Goal: Task Accomplishment & Management: Manage account settings

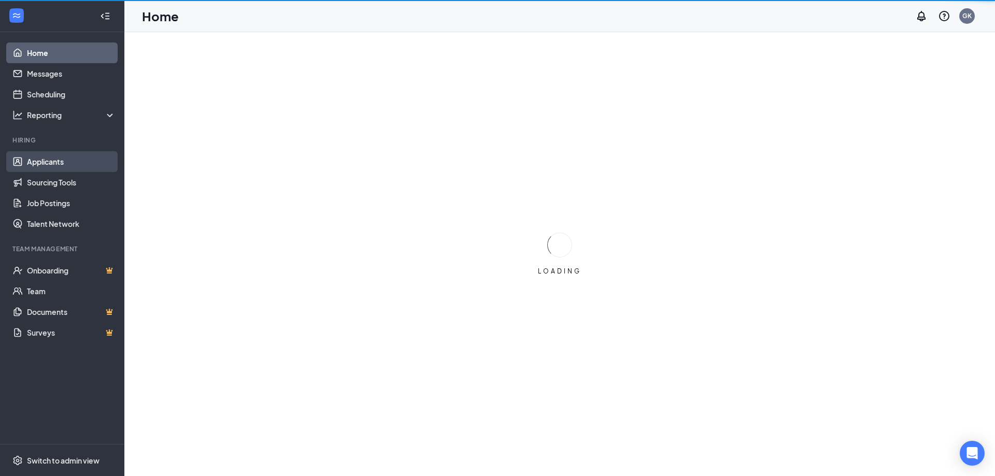
click at [56, 160] on link "Applicants" at bounding box center [71, 161] width 89 height 21
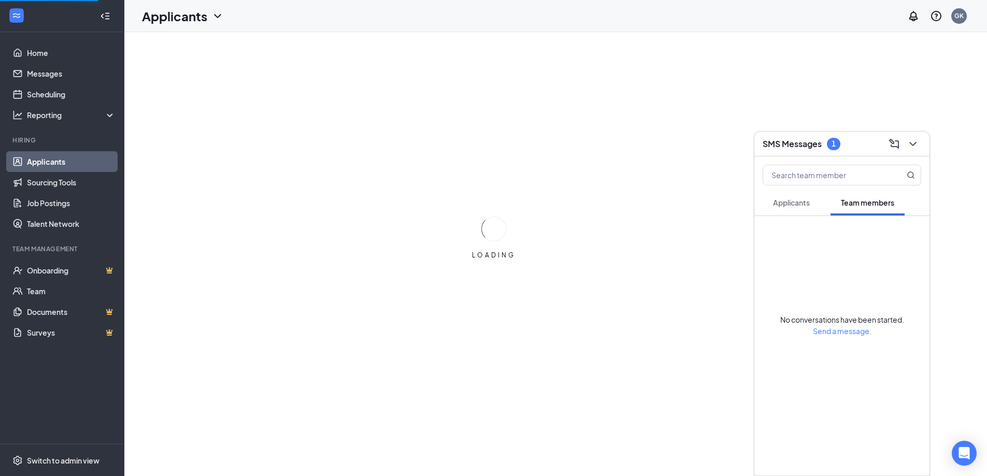
click at [787, 201] on span "Applicants" at bounding box center [791, 202] width 37 height 9
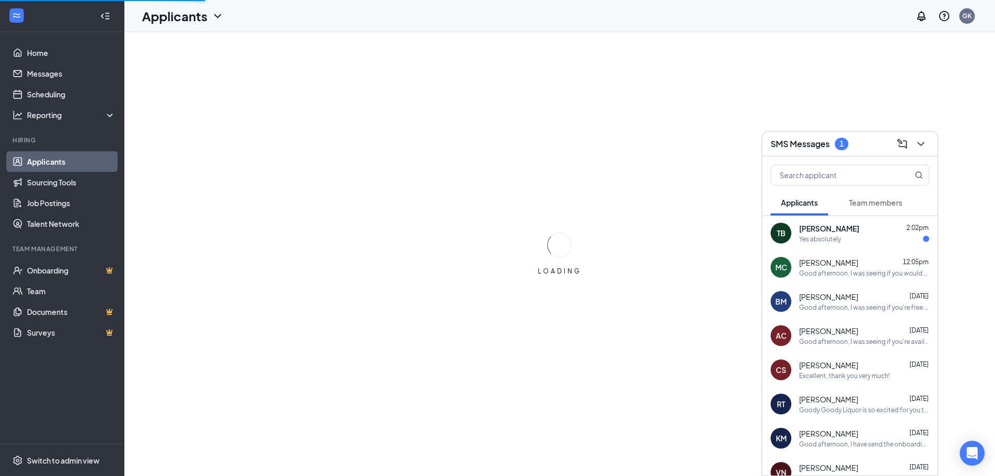
click at [843, 237] on div "Yes absolutely" at bounding box center [864, 239] width 130 height 9
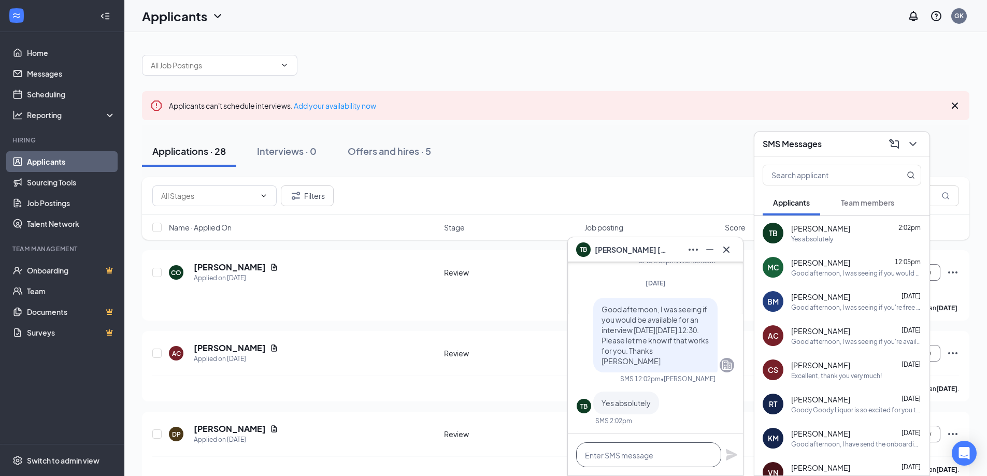
click at [628, 455] on textarea at bounding box center [648, 454] width 145 height 25
type textarea "Ok great! I'll see you then."
click at [734, 453] on icon "Plane" at bounding box center [731, 454] width 11 height 11
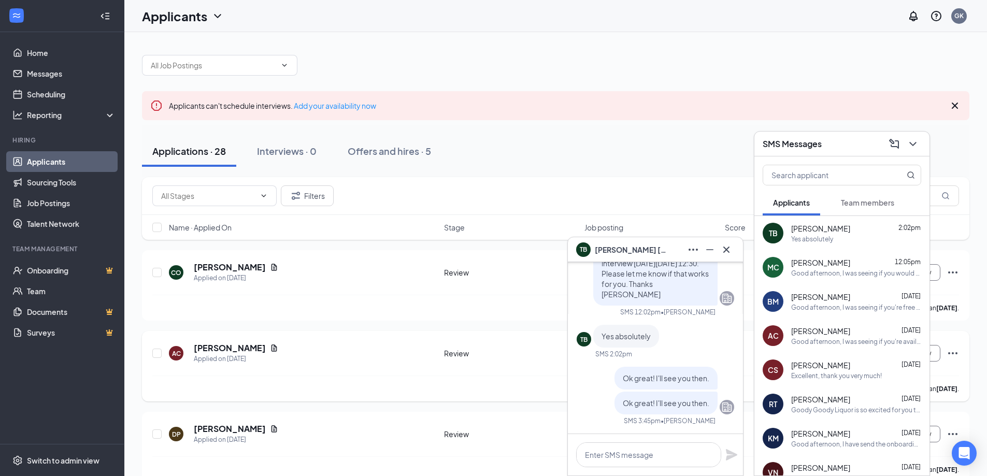
click at [337, 379] on div "Alyssa Carrico has applied more than 4 days ago ." at bounding box center [555, 389] width 807 height 26
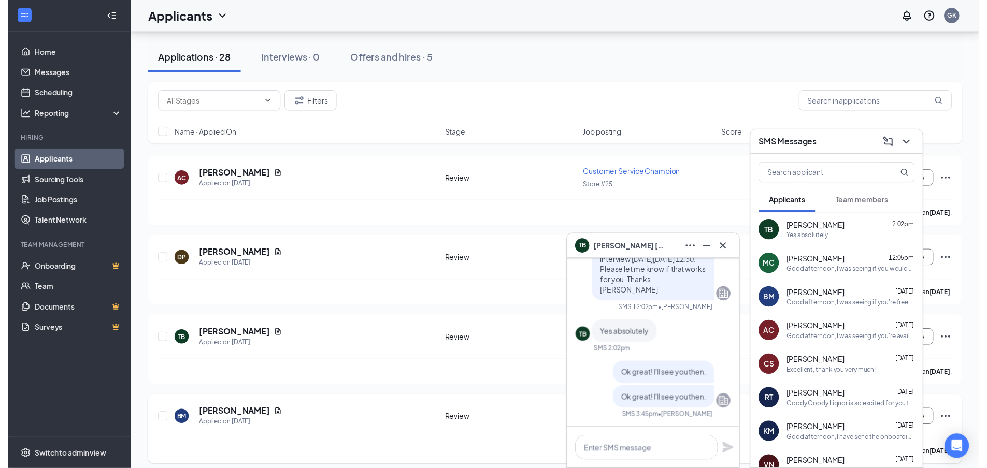
scroll to position [259, 0]
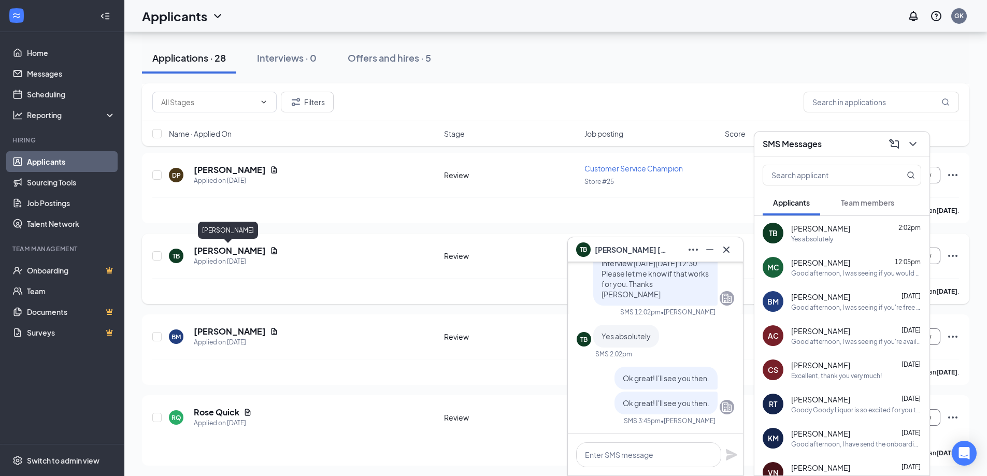
click at [240, 250] on h5 "Tiffany Brooks" at bounding box center [230, 250] width 72 height 11
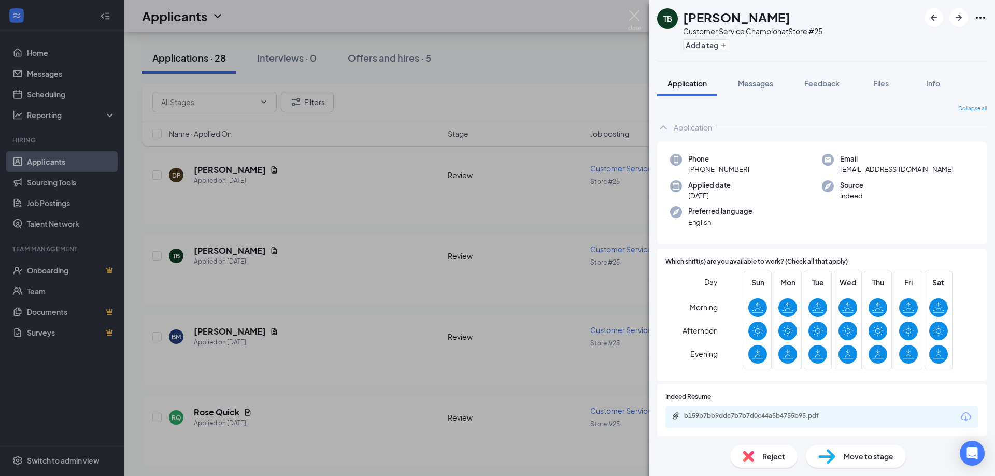
click at [769, 411] on div "b159b7bb9ddc7b7b7d0c44a5b4755b95.pdf" at bounding box center [821, 417] width 313 height 22
click at [766, 416] on div "b159b7bb9ddc7b7b7d0c44a5b4755b95.pdf" at bounding box center [756, 416] width 145 height 8
click at [372, 88] on div "TB Tiffany Brooks Customer Service Champion at Store #25 Add a tag Application …" at bounding box center [497, 238] width 995 height 476
